Goal: Information Seeking & Learning: Compare options

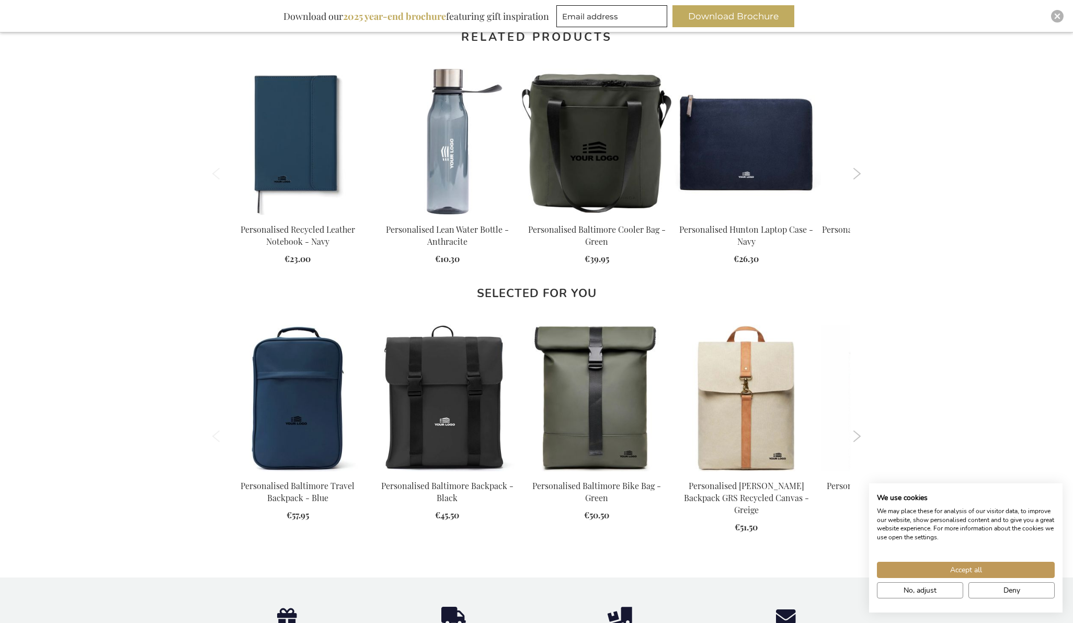
scroll to position [993, 0]
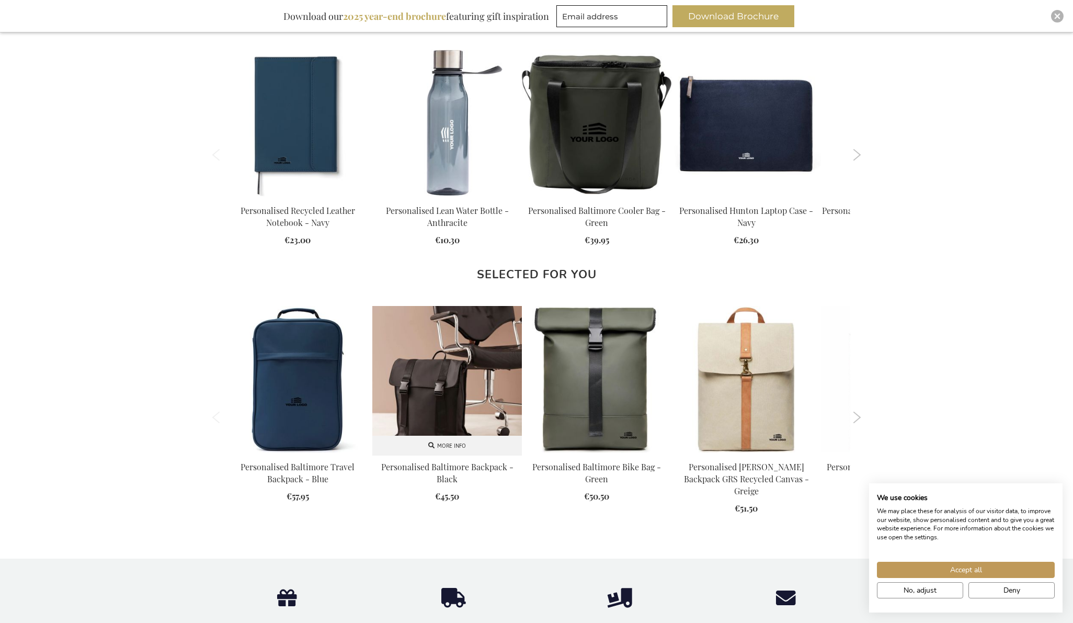
click at [445, 369] on img at bounding box center [446, 380] width 149 height 149
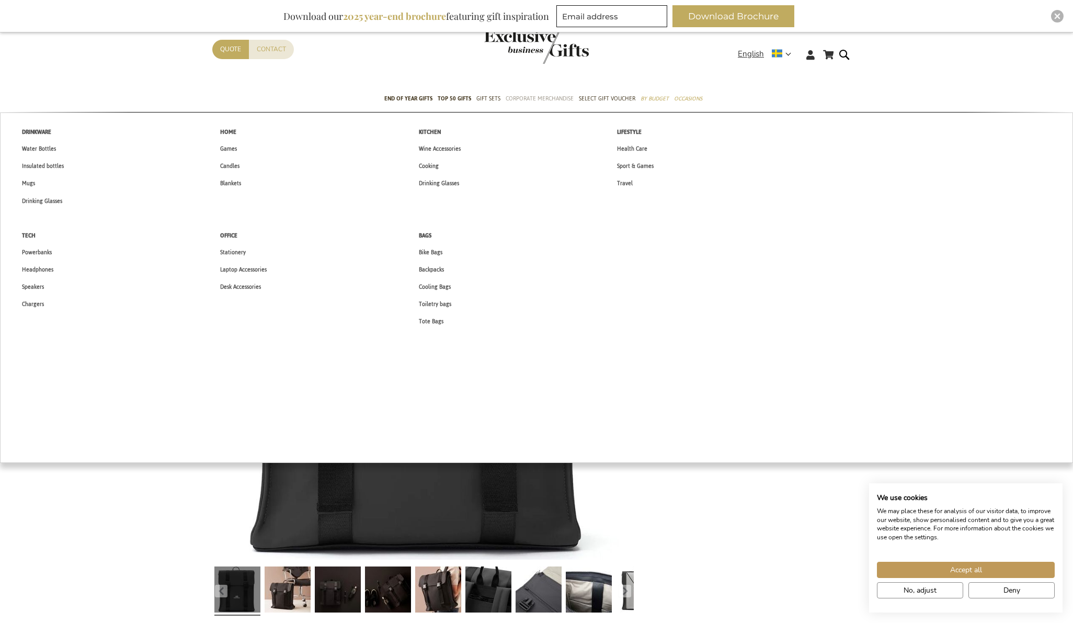
scroll to position [209, 0]
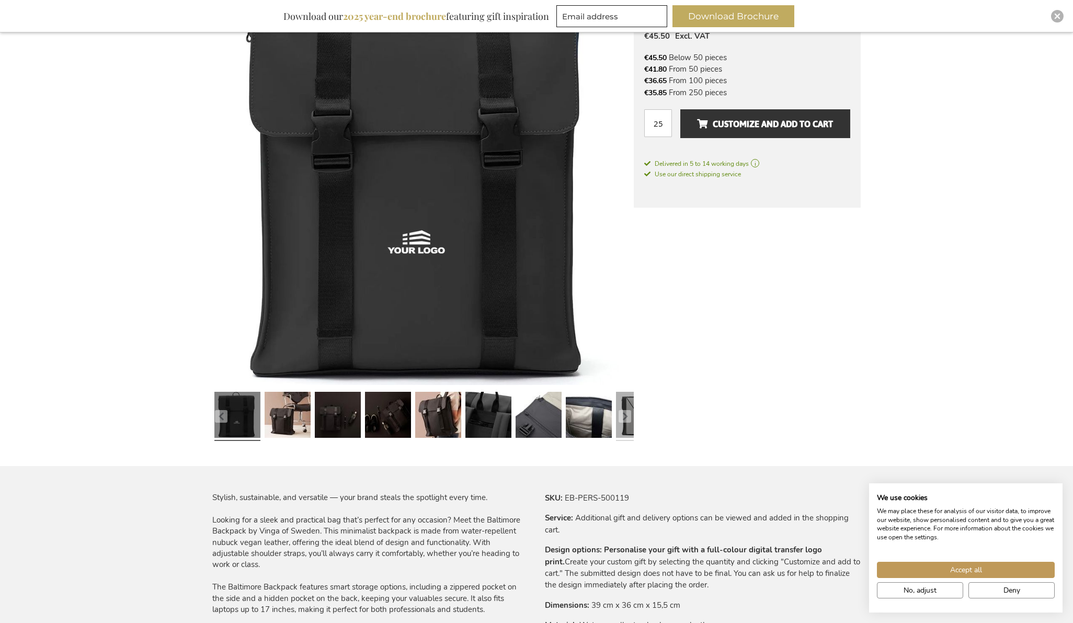
click at [628, 422] on link at bounding box center [639, 415] width 46 height 57
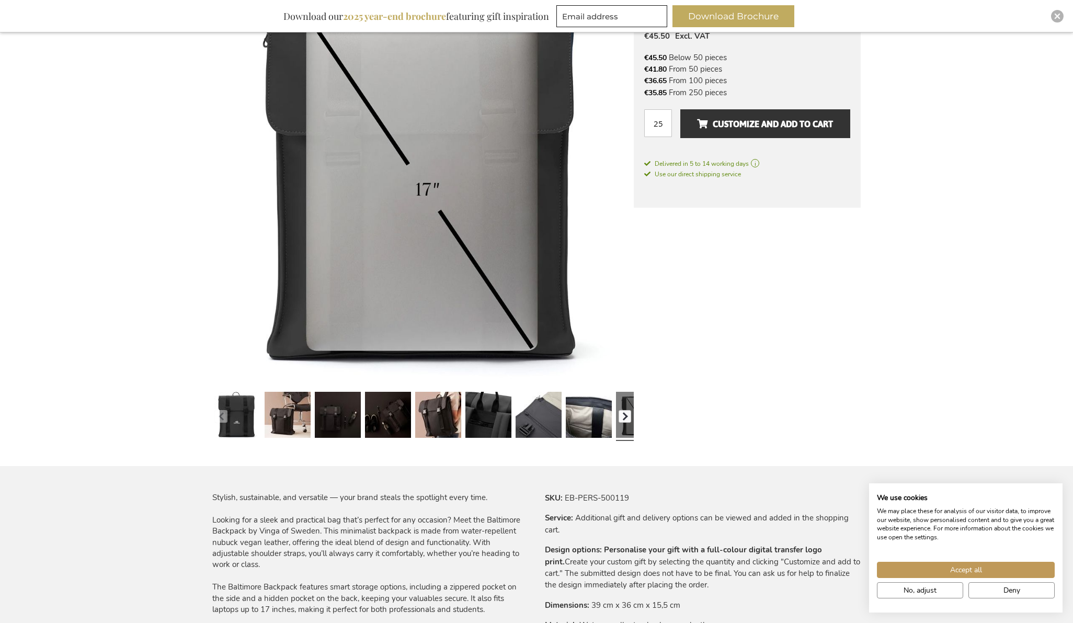
click at [620, 414] on button "button" at bounding box center [624, 416] width 13 height 13
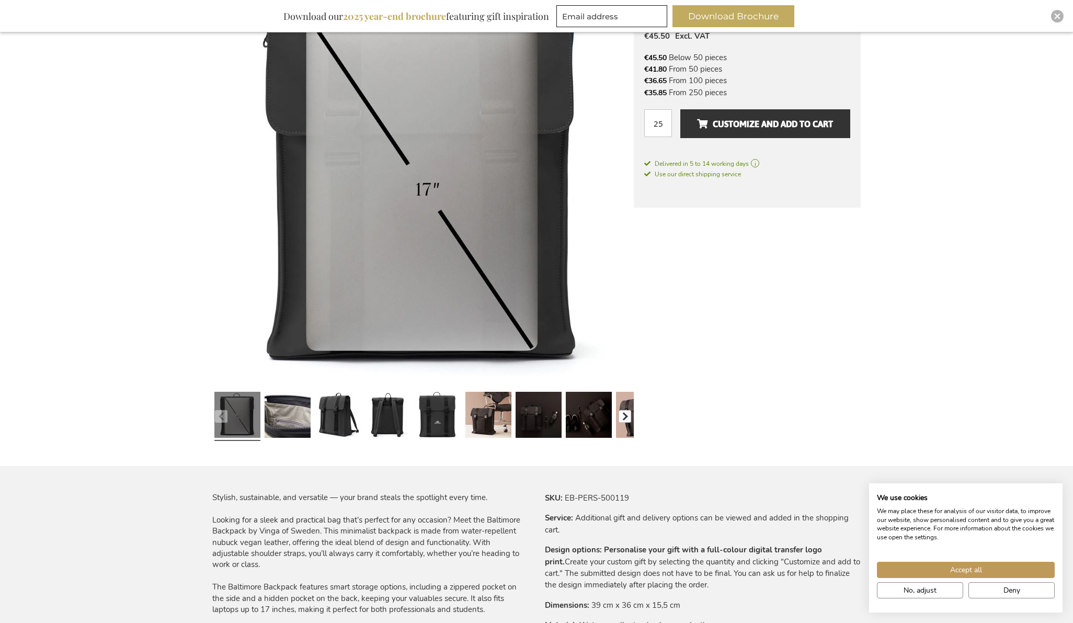
click at [623, 414] on button "button" at bounding box center [624, 416] width 13 height 13
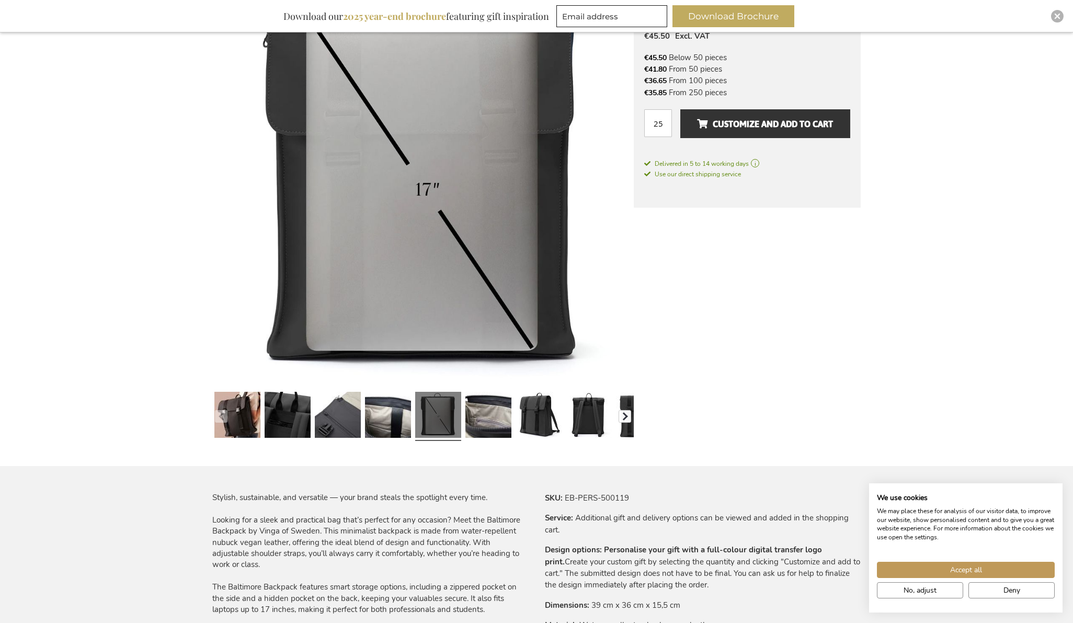
click at [625, 416] on button "button" at bounding box center [624, 416] width 13 height 13
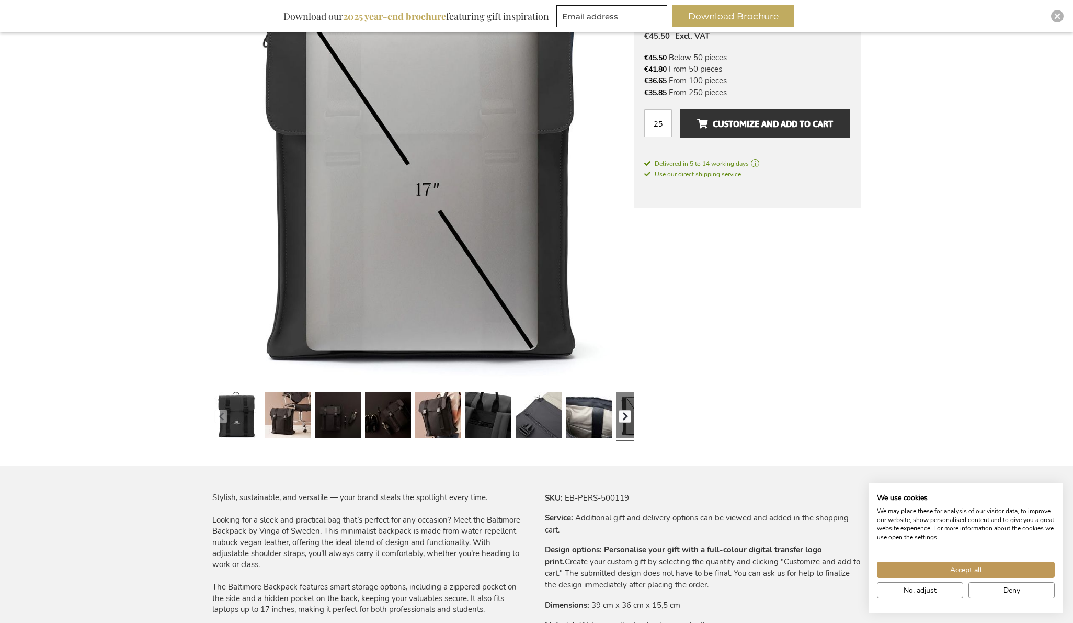
click at [625, 416] on button "button" at bounding box center [624, 416] width 13 height 13
